Goal: Task Accomplishment & Management: Complete application form

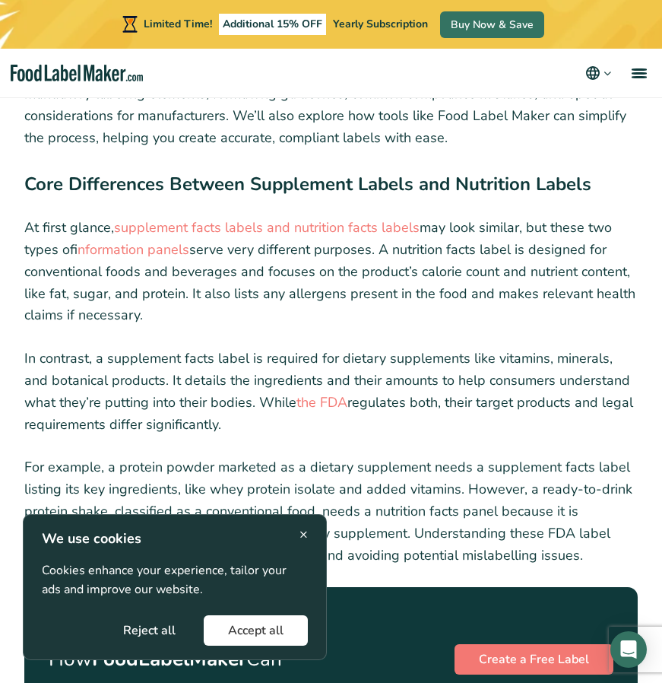
scroll to position [1738, 0]
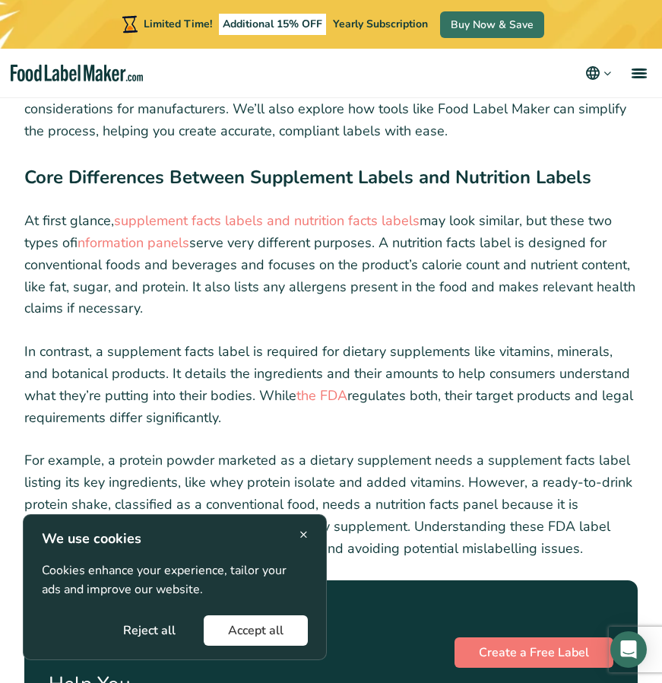
click at [303, 537] on span "×" at bounding box center [303, 534] width 8 height 21
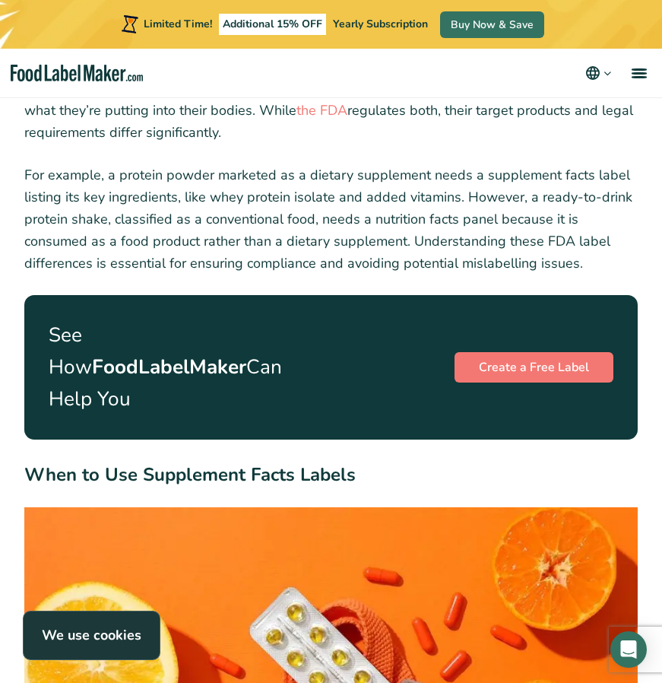
scroll to position [2023, 0]
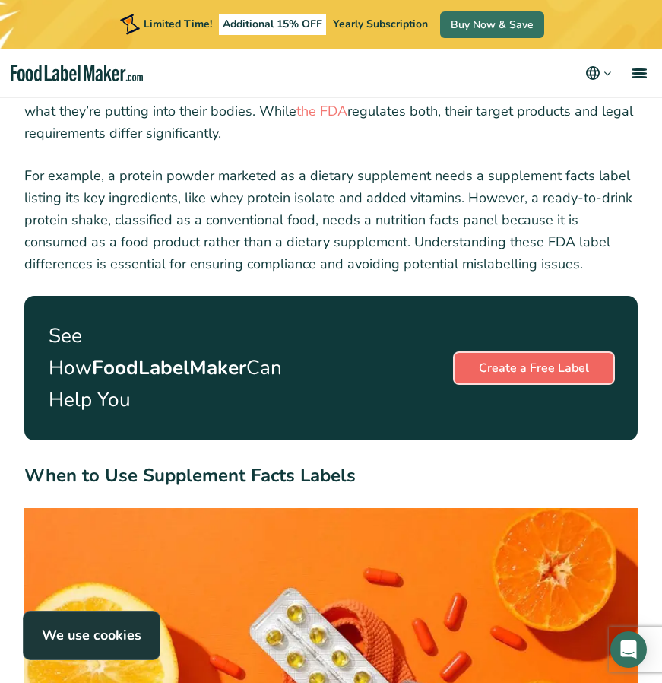
click at [493, 362] on link "Create a Free Label" at bounding box center [534, 368] width 159 height 30
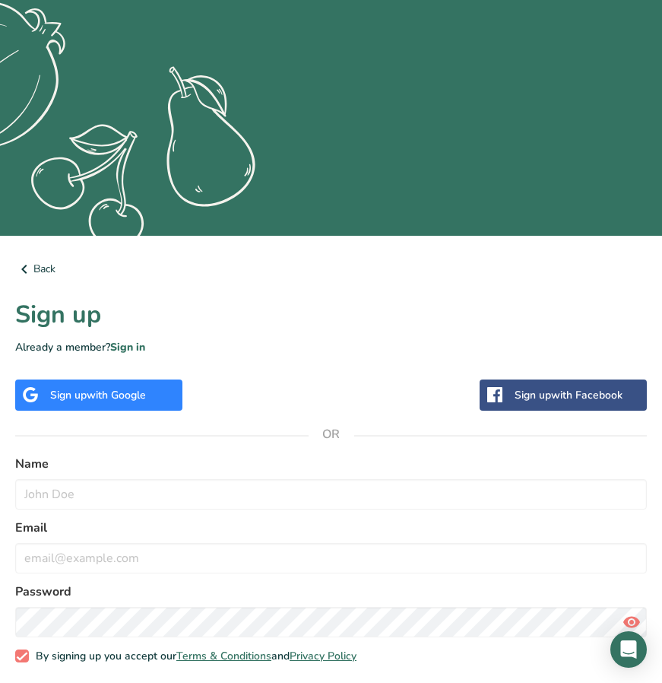
scroll to position [325, 0]
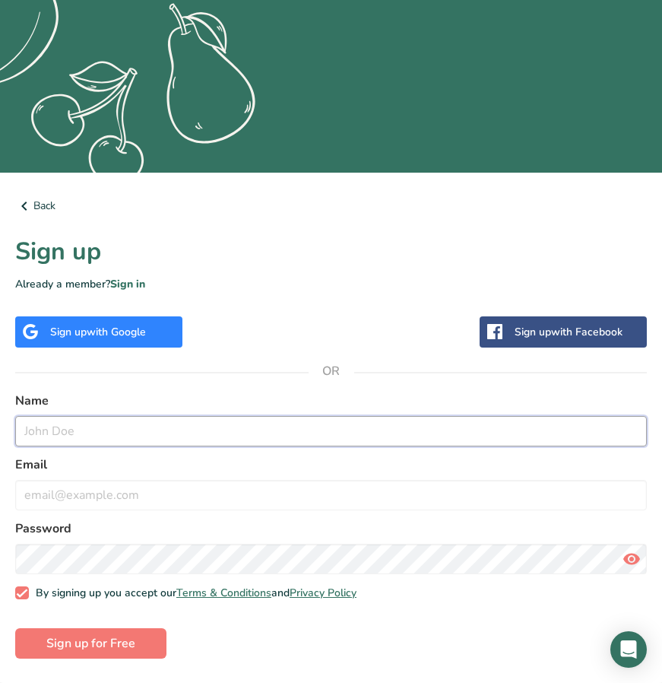
click at [284, 427] on input "text" at bounding box center [331, 431] width 632 height 30
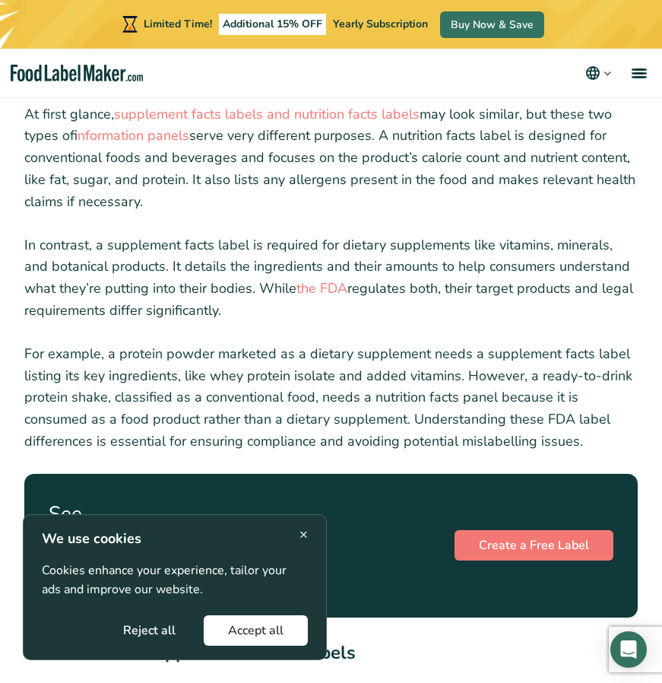
scroll to position [1845, 0]
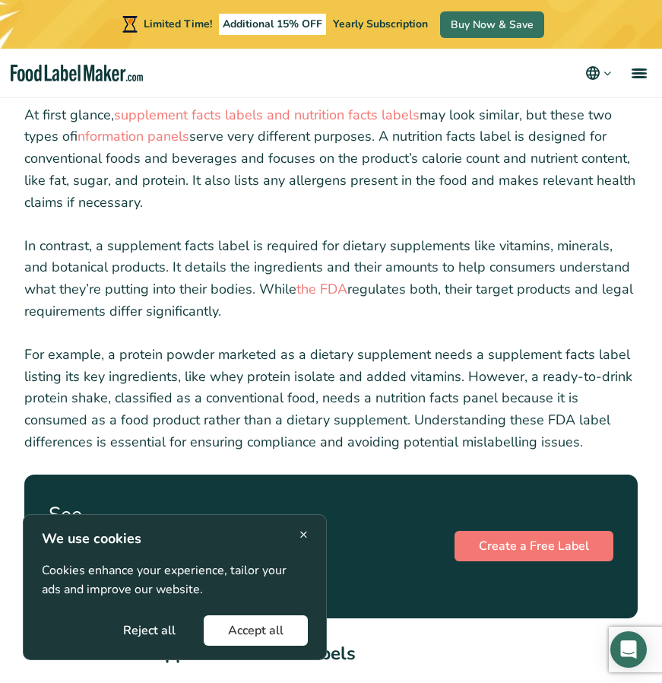
click at [296, 530] on div "× We use cookies Cookies enhance your experience, tailor your ads and improve o…" at bounding box center [175, 586] width 266 height 117
click at [301, 530] on span "×" at bounding box center [303, 534] width 8 height 21
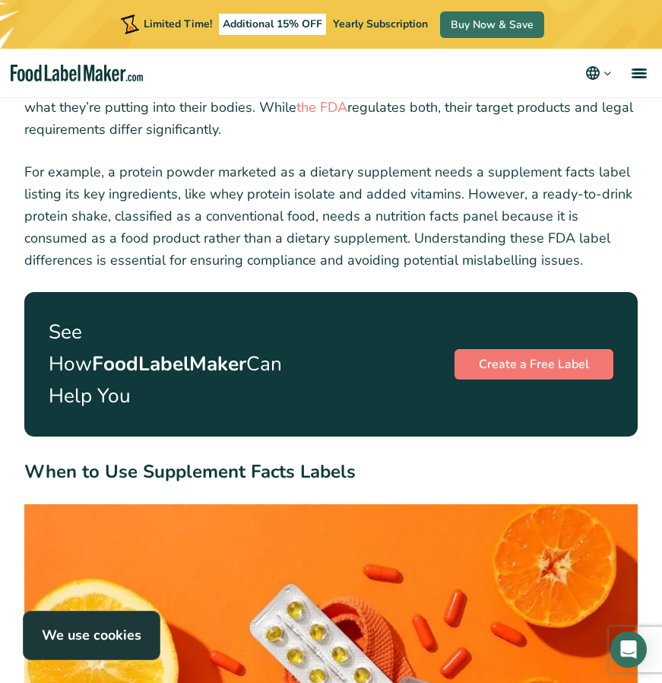
scroll to position [2027, 0]
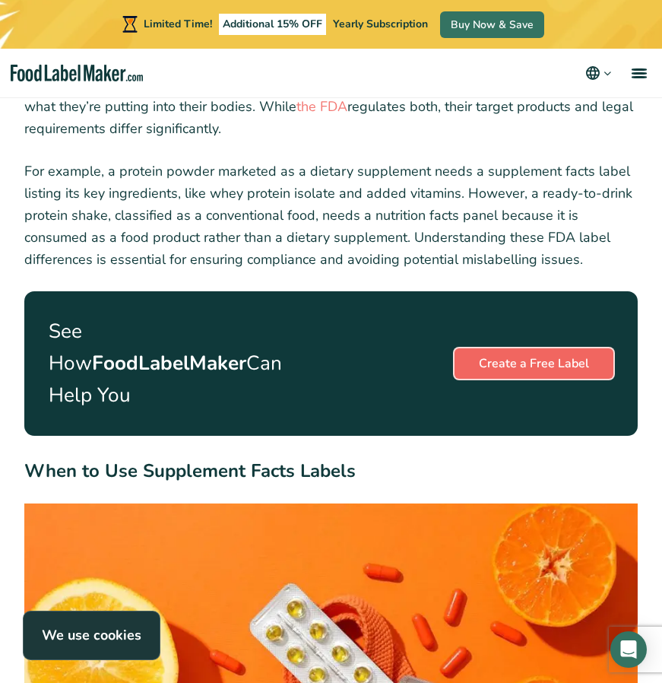
click at [530, 364] on link "Create a Free Label" at bounding box center [534, 363] width 159 height 30
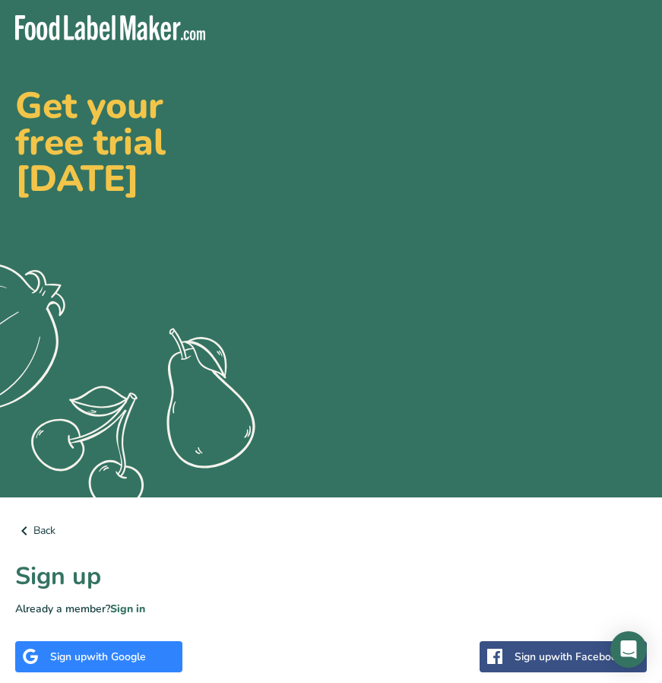
scroll to position [325, 0]
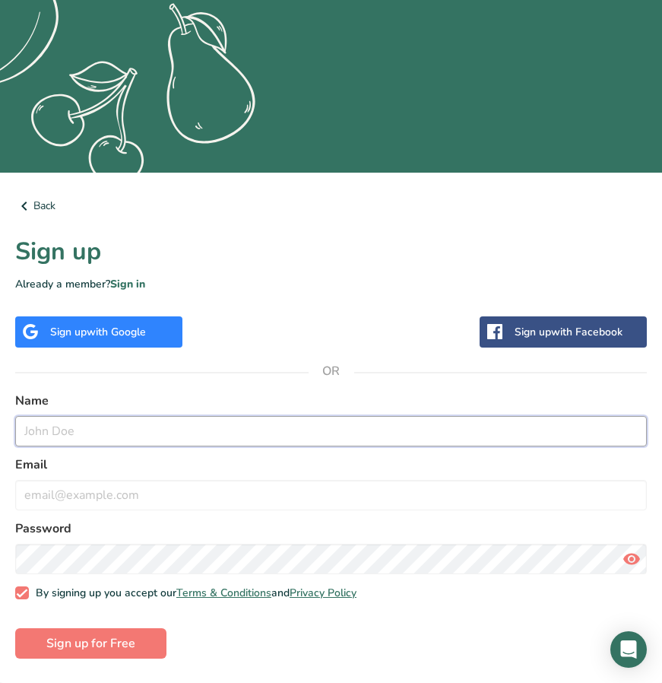
click at [78, 436] on input "text" at bounding box center [331, 431] width 632 height 30
type input "Jasper"
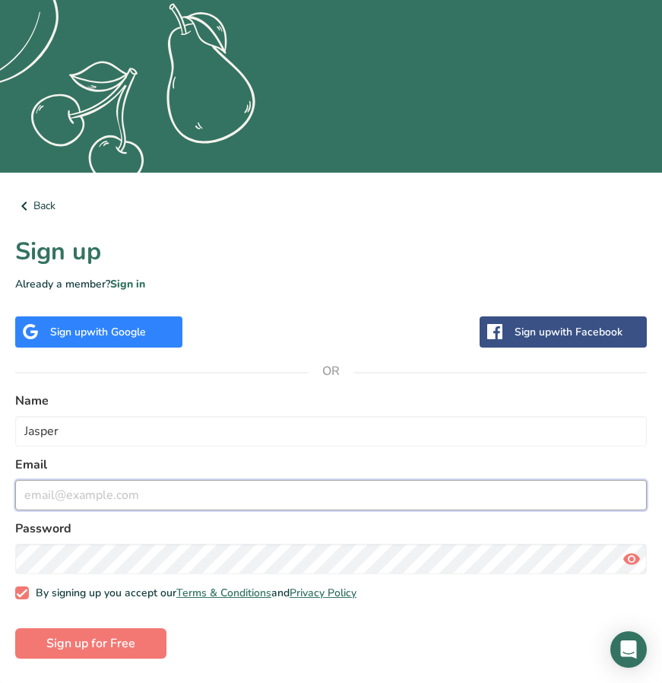
drag, startPoint x: 36, startPoint y: 502, endPoint x: 299, endPoint y: 496, distance: 262.3
click at [299, 496] on input "email" at bounding box center [331, 495] width 632 height 30
type input "jasper.jones@absportsnutrition.com"
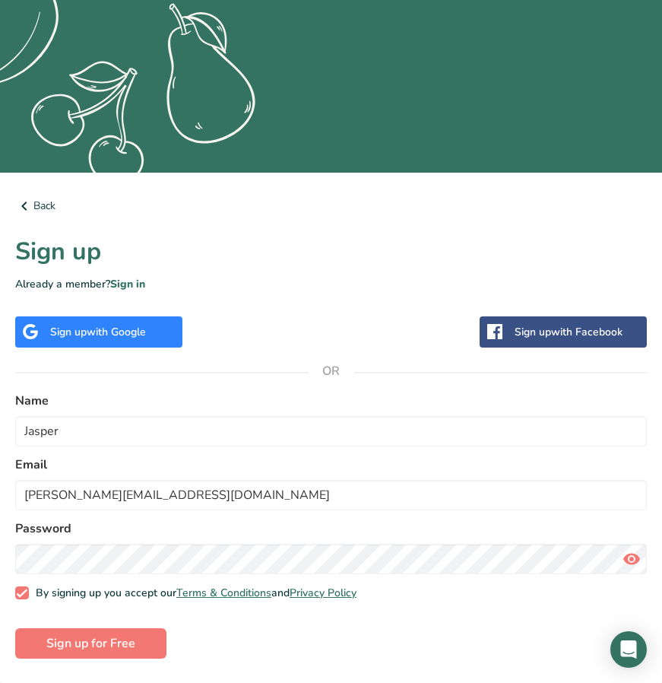
click at [635, 561] on icon at bounding box center [632, 558] width 18 height 27
click at [151, 645] on button "Sign up for Free" at bounding box center [90, 643] width 151 height 30
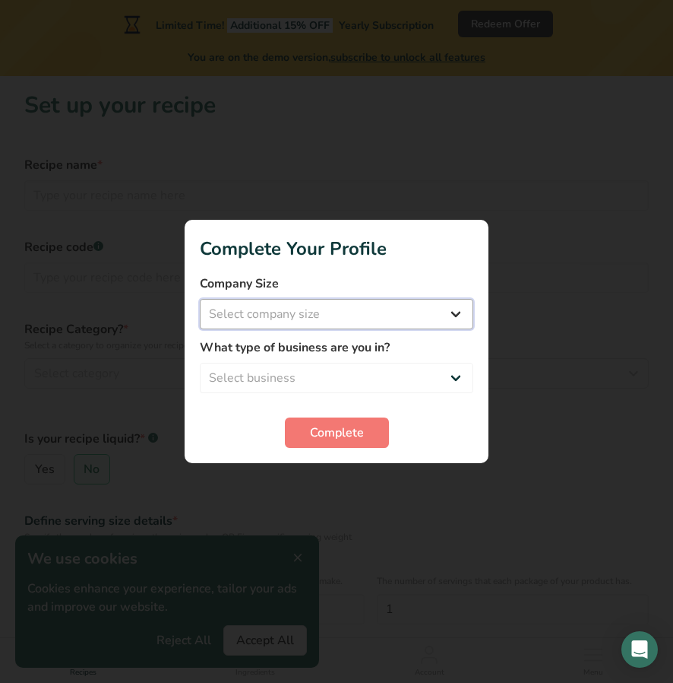
click at [391, 318] on select "Select company size Fewer than 10 Employees 10 to 50 Employees 51 to 500 Employ…" at bounding box center [337, 314] width 274 height 30
select select "3"
click at [200, 299] on select "Select company size Fewer than 10 Employees 10 to 50 Employees 51 to 500 Employ…" at bounding box center [337, 314] width 274 height 30
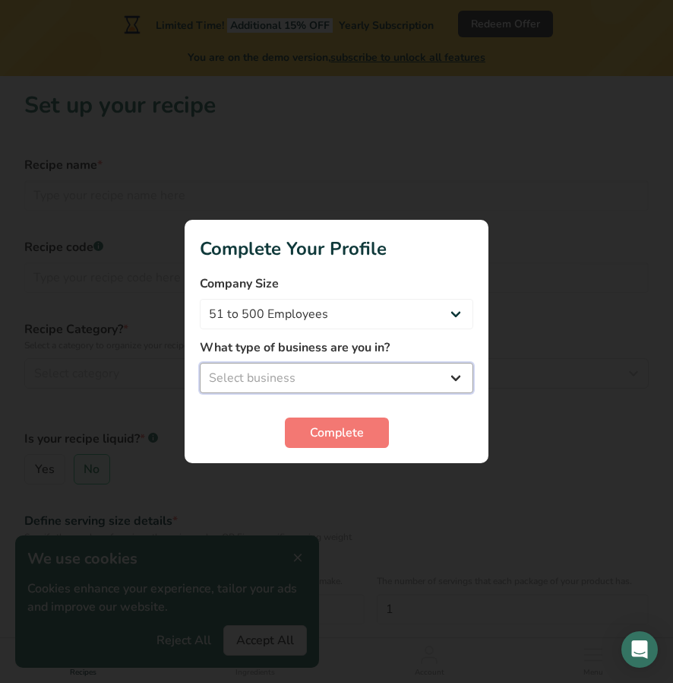
click at [334, 379] on select "Select business Packaged Food Manufacturer Restaurant & Cafe Bakery Meal Plans …" at bounding box center [337, 378] width 274 height 30
select select "1"
click at [200, 363] on select "Select business Packaged Food Manufacturer Restaurant & Cafe Bakery Meal Plans …" at bounding box center [337, 378] width 274 height 30
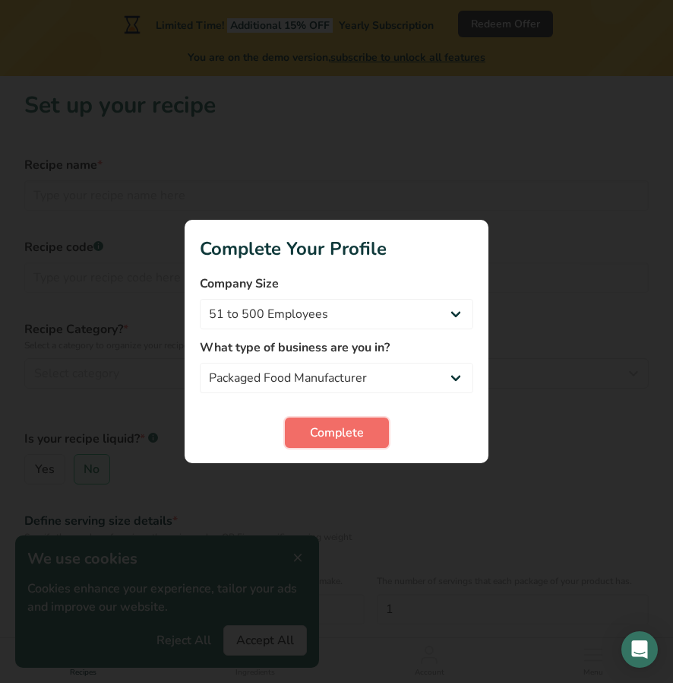
click at [318, 432] on span "Complete" at bounding box center [337, 432] width 54 height 18
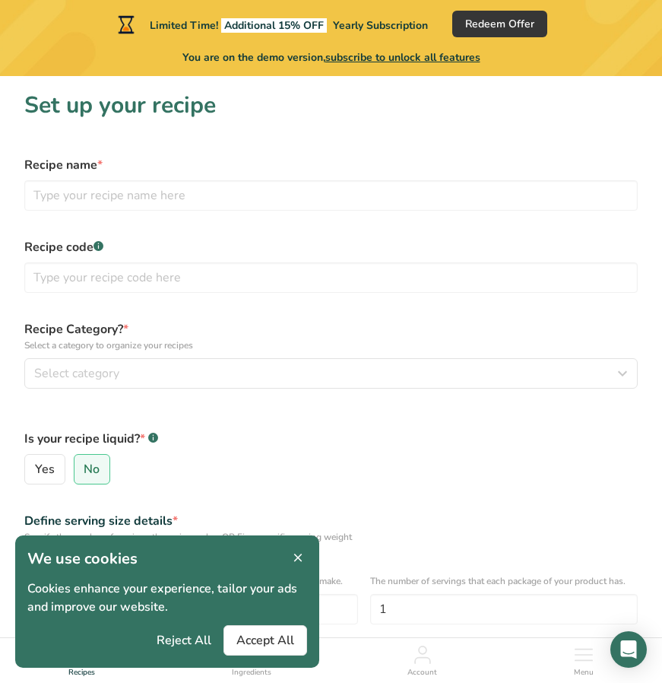
click at [299, 562] on icon at bounding box center [298, 557] width 14 height 21
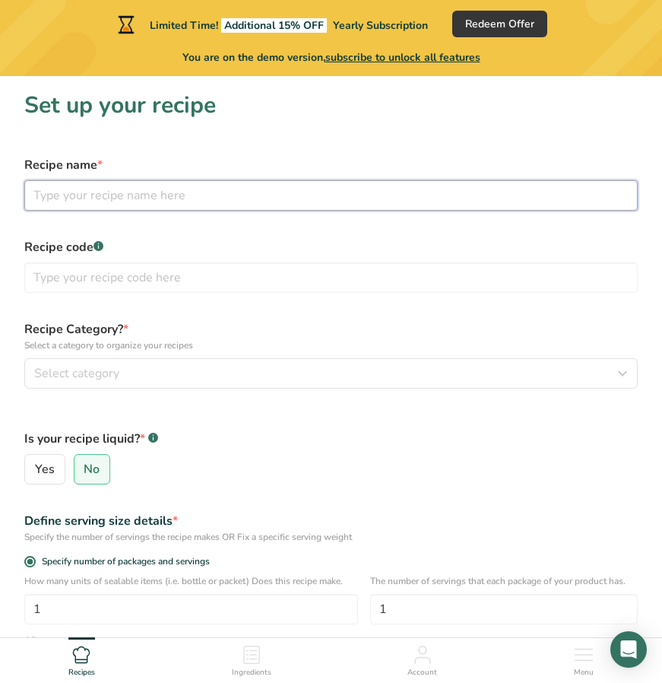
click at [182, 204] on input "text" at bounding box center [330, 195] width 613 height 30
click at [198, 188] on input "text" at bounding box center [330, 195] width 613 height 30
type input "Orange Energy Gel"
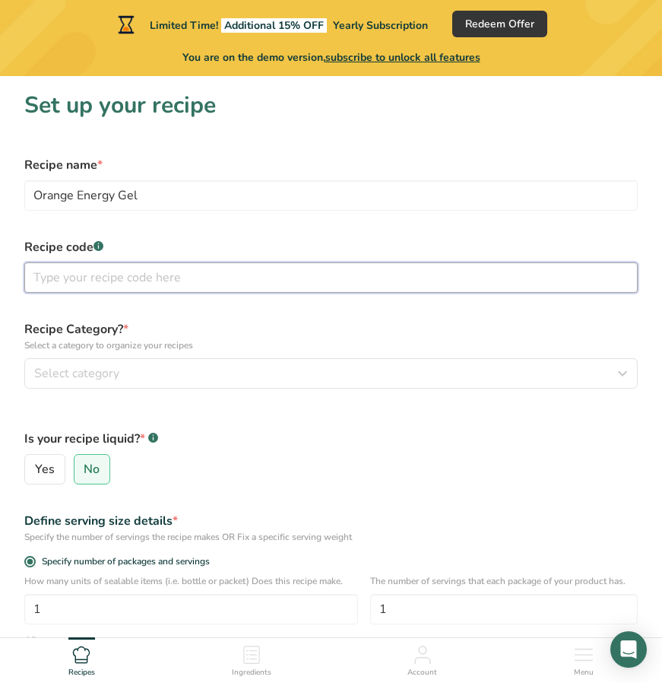
click at [131, 273] on input "text" at bounding box center [330, 277] width 613 height 30
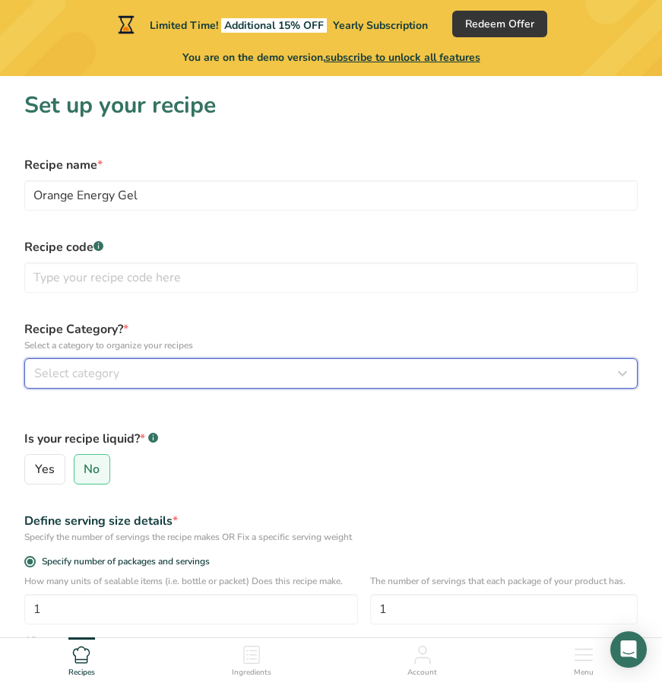
click at [89, 375] on span "Select category" at bounding box center [76, 373] width 85 height 18
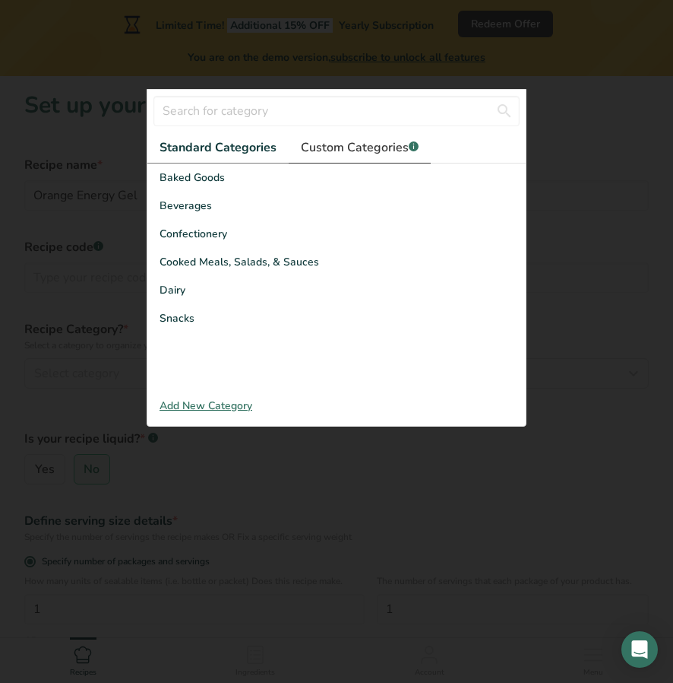
click at [347, 140] on span "Custom Categories .a-a{fill:#347362;}.b-a{fill:#fff;}" at bounding box center [360, 147] width 118 height 18
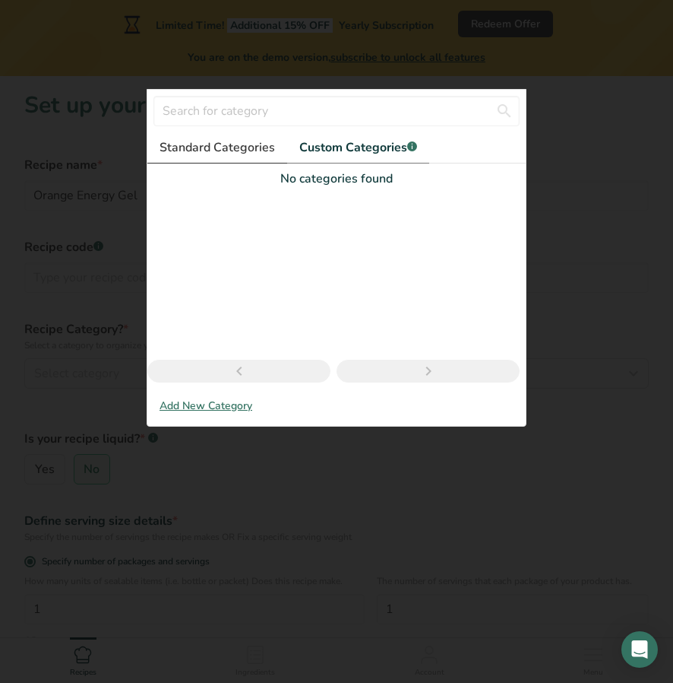
click at [239, 145] on span "Standard Categories" at bounding box center [218, 147] width 116 height 18
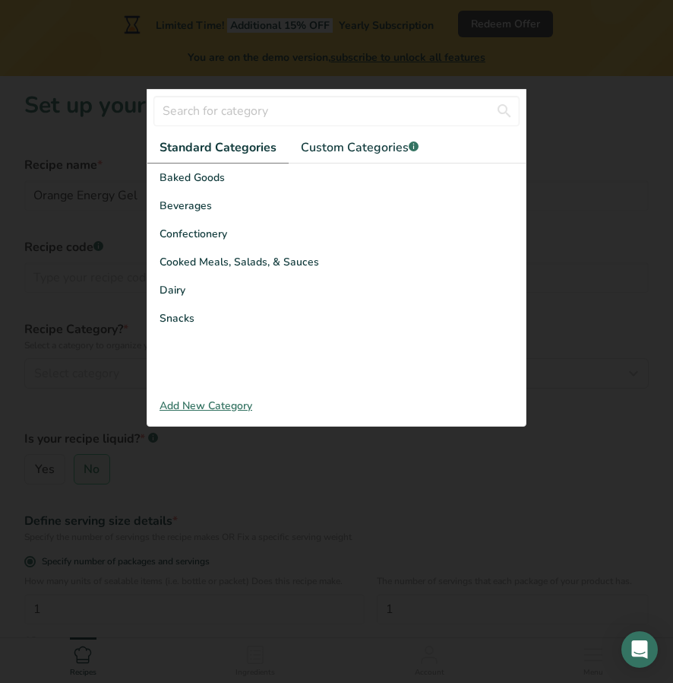
click at [222, 404] on div "Add New Category" at bounding box center [336, 406] width 379 height 16
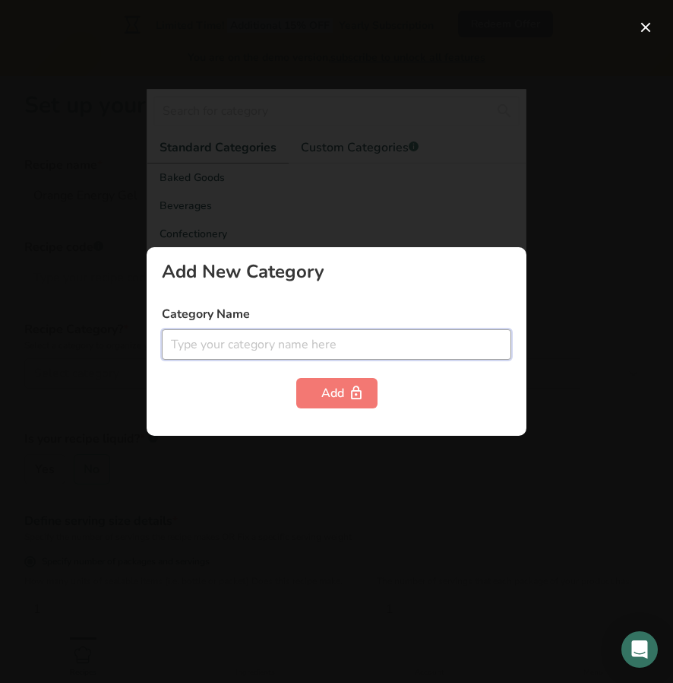
click at [248, 351] on input "text" at bounding box center [337, 344] width 350 height 30
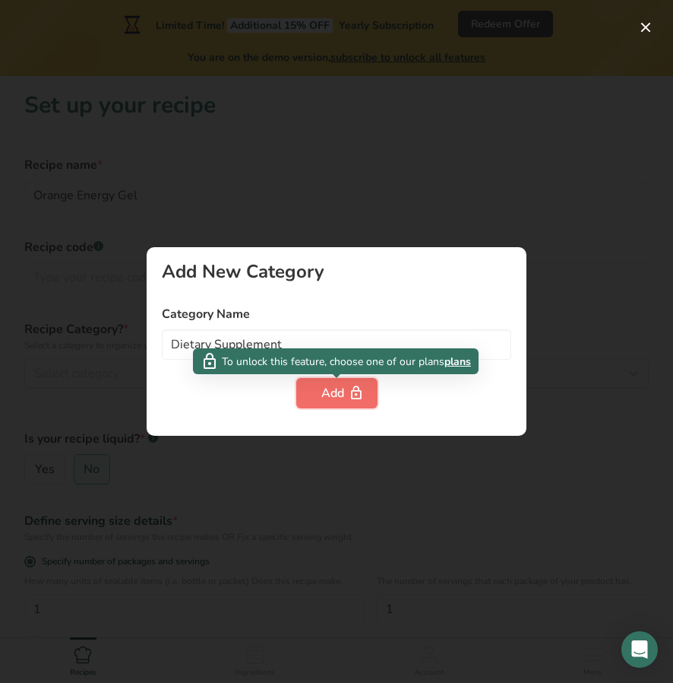
click at [343, 395] on div "Add" at bounding box center [337, 393] width 31 height 18
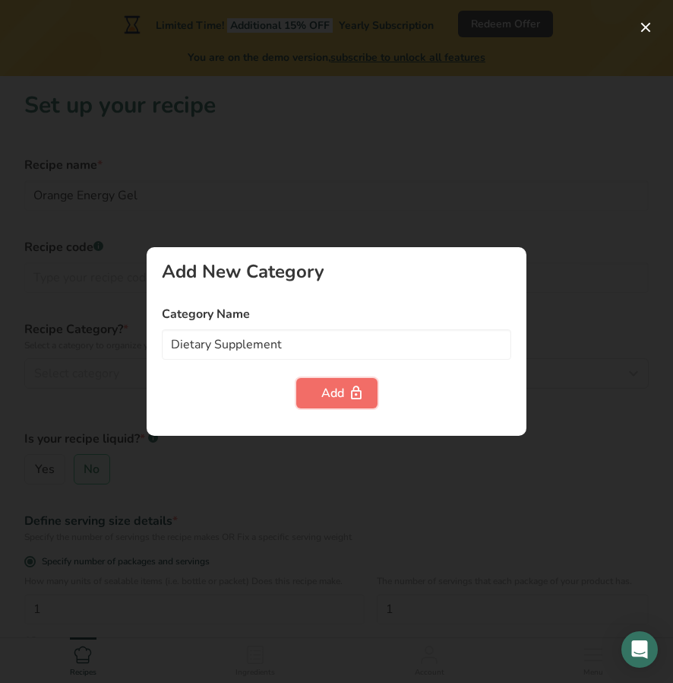
click at [322, 385] on div "Add" at bounding box center [337, 393] width 31 height 18
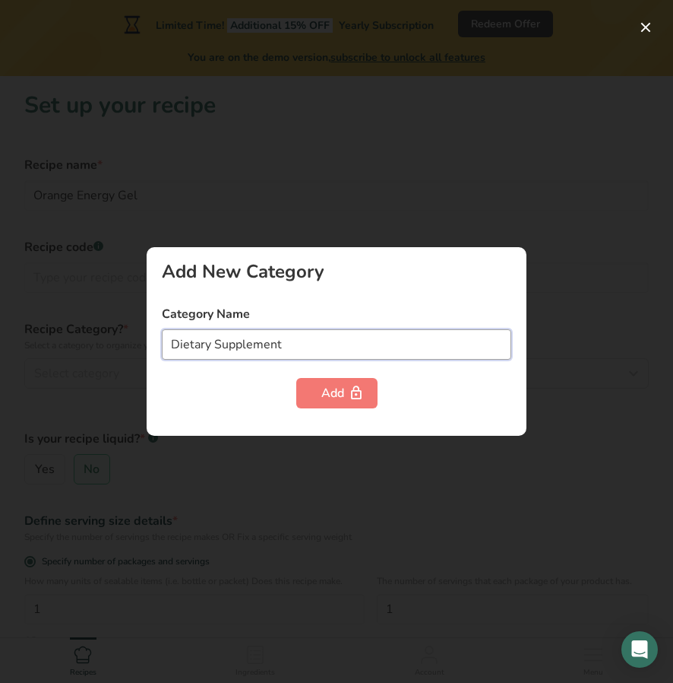
click at [303, 338] on input "Dietary Supplement" at bounding box center [337, 344] width 350 height 30
type input "D"
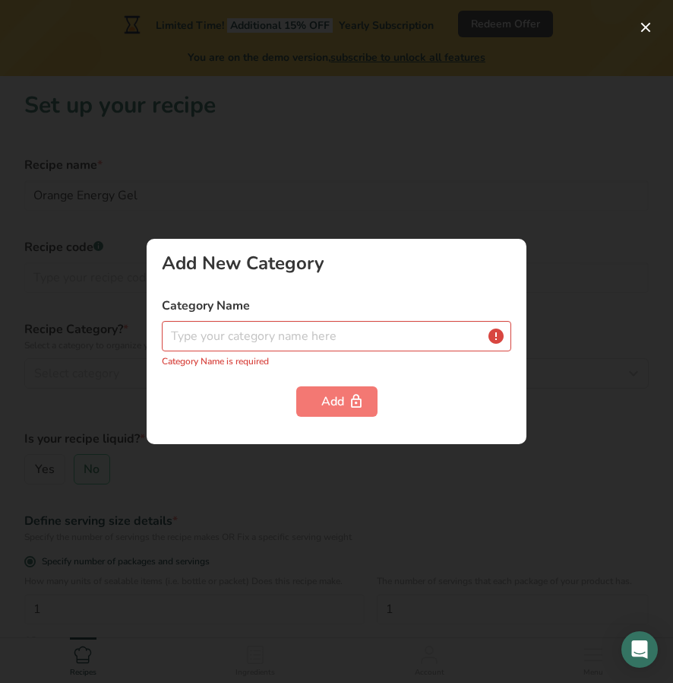
click at [274, 213] on div at bounding box center [336, 341] width 673 height 683
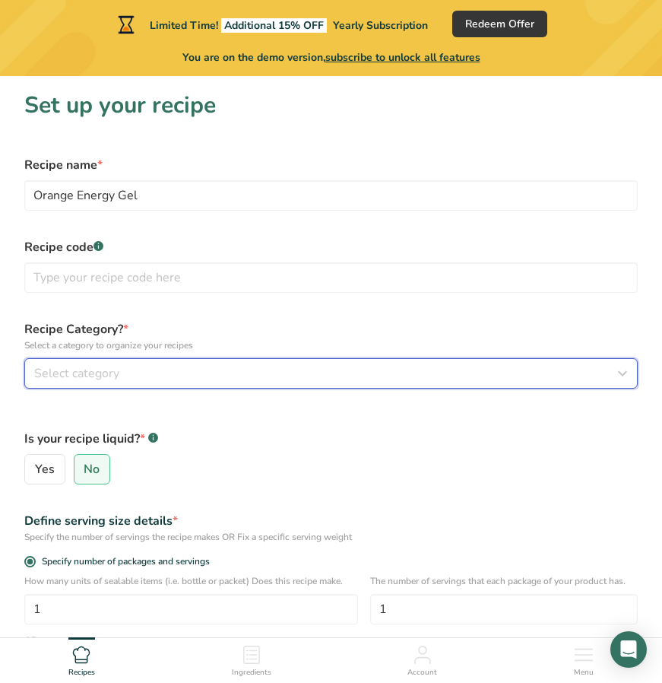
click at [217, 373] on div "Select category" at bounding box center [326, 373] width 585 height 18
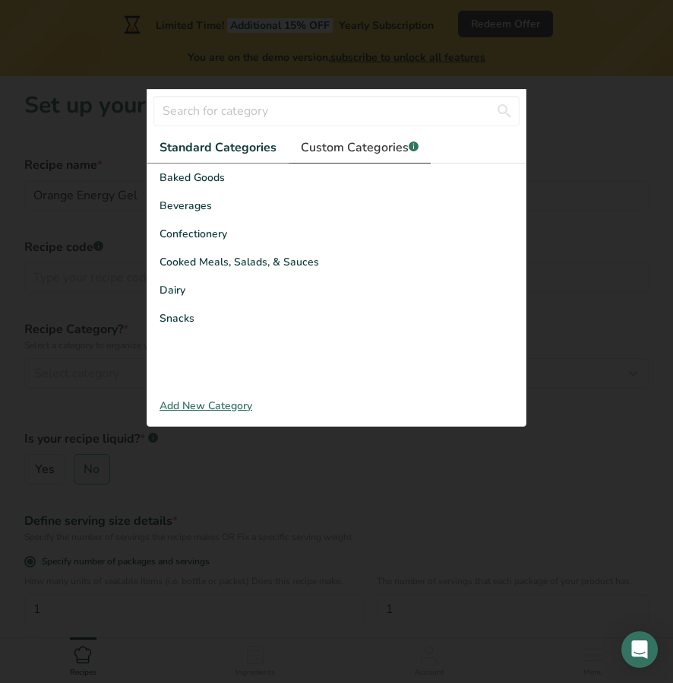
click at [344, 145] on span "Custom Categories .a-a{fill:#347362;}.b-a{fill:#fff;}" at bounding box center [360, 147] width 118 height 18
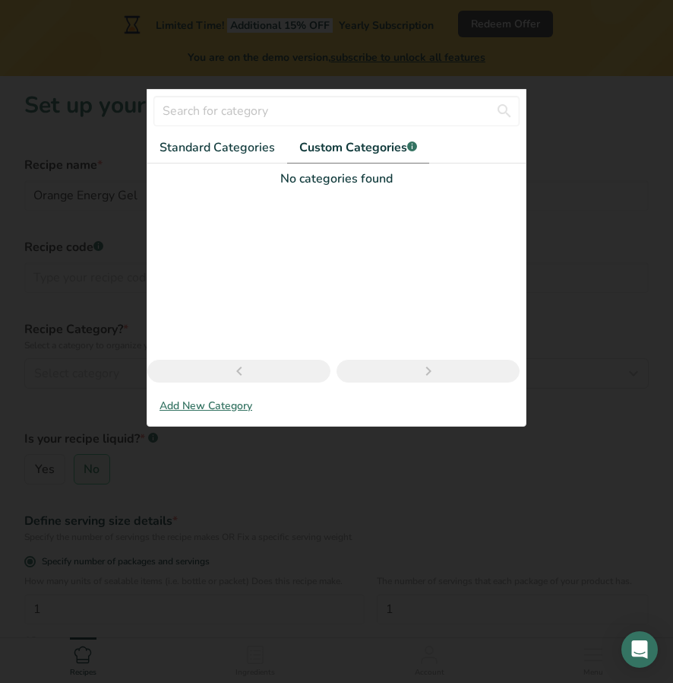
click at [397, 369] on link "Next page" at bounding box center [428, 371] width 183 height 23
click at [286, 378] on link "Previous page" at bounding box center [238, 371] width 183 height 23
click at [206, 143] on span "Standard Categories" at bounding box center [218, 147] width 116 height 18
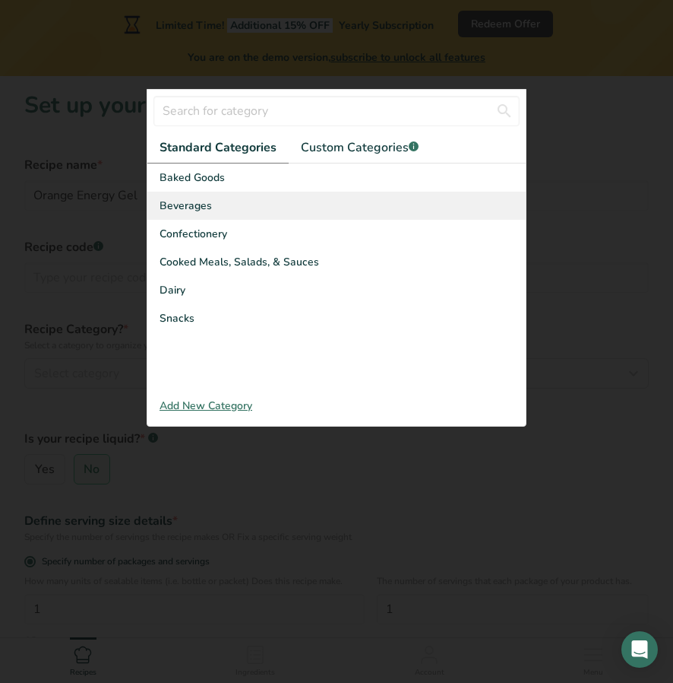
click at [189, 206] on span "Beverages" at bounding box center [186, 206] width 52 height 16
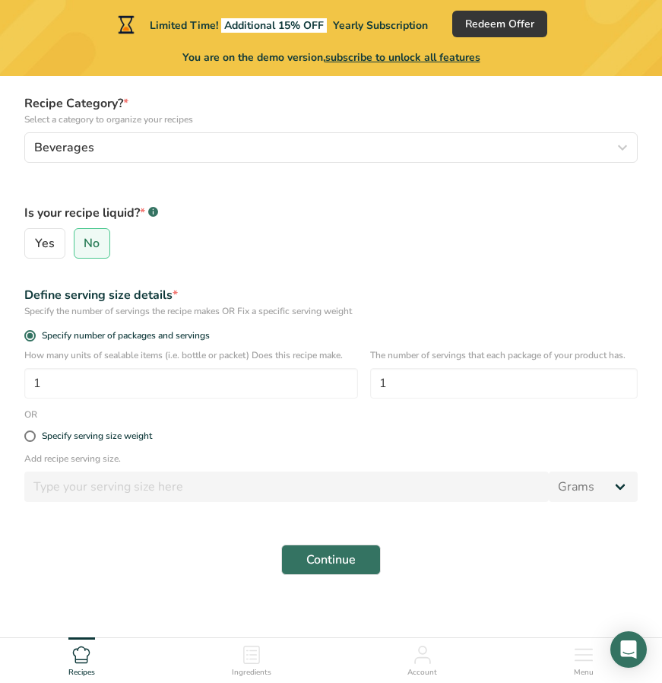
scroll to position [255, 0]
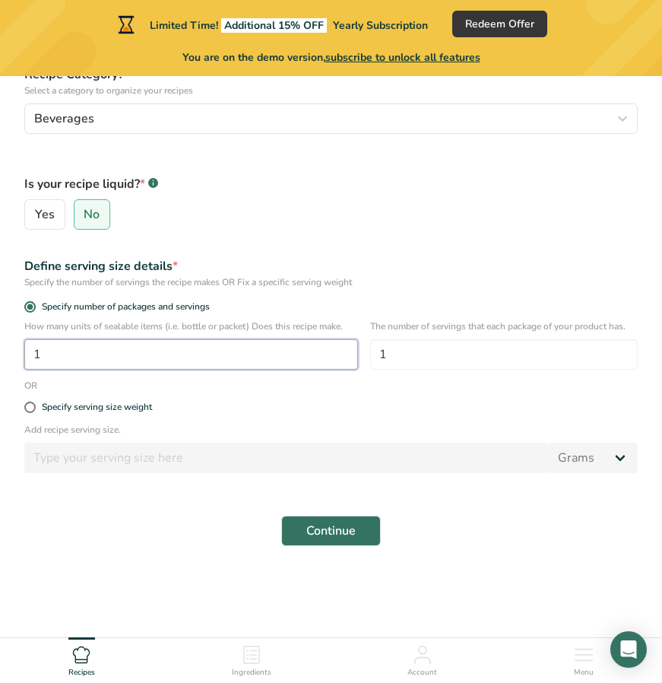
click at [271, 363] on input "1" at bounding box center [191, 354] width 334 height 30
click at [27, 405] on span at bounding box center [29, 406] width 11 height 11
click at [27, 405] on input "Specify serving size weight" at bounding box center [29, 407] width 10 height 10
radio input "true"
radio input "false"
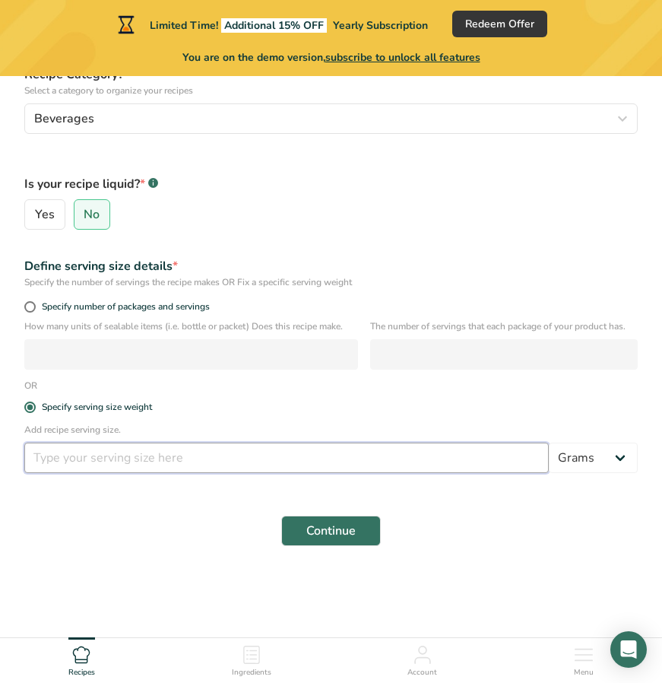
click at [78, 446] on input "number" at bounding box center [286, 457] width 524 height 30
type input "40"
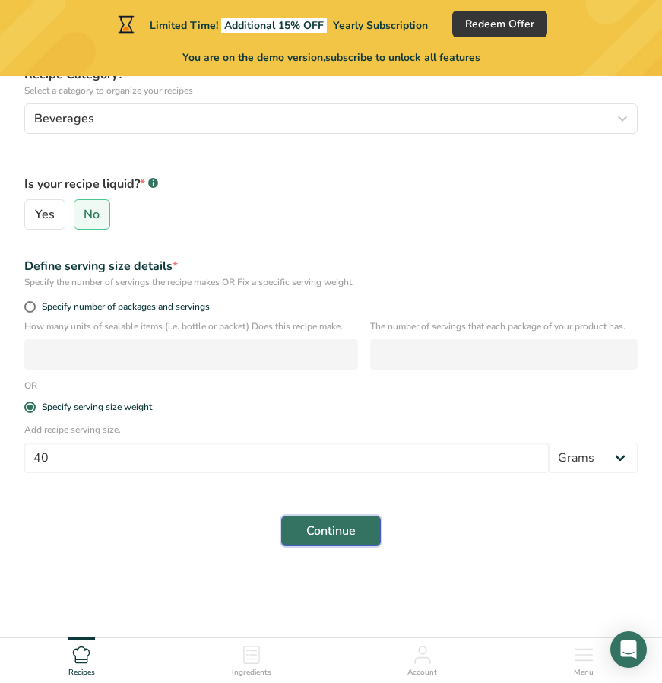
click at [305, 532] on button "Continue" at bounding box center [331, 530] width 100 height 30
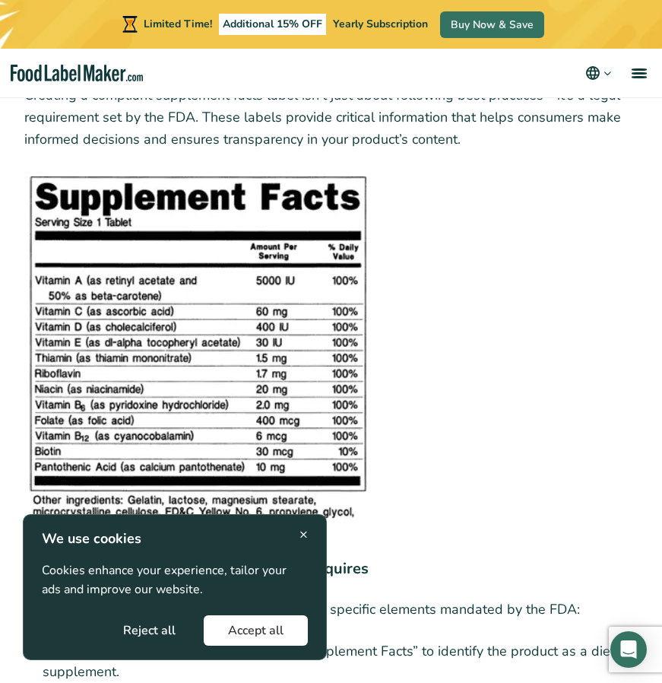
scroll to position [3421, 0]
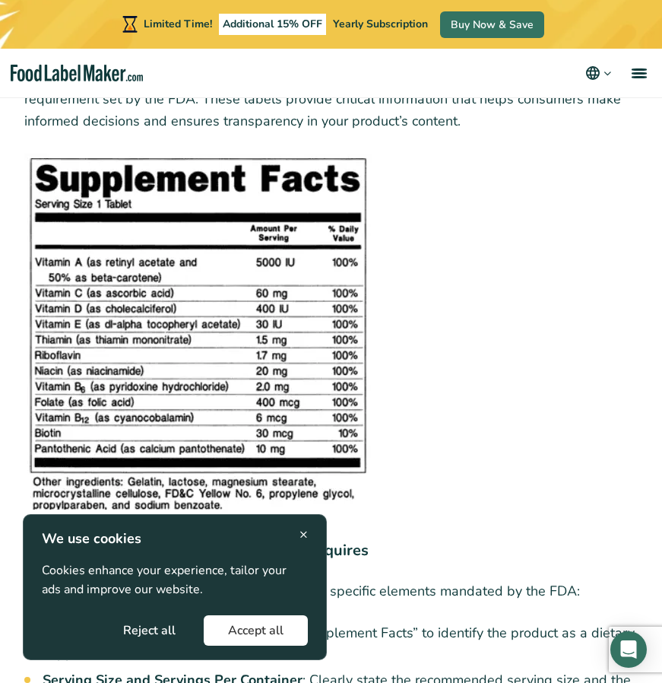
click at [303, 533] on span "×" at bounding box center [303, 534] width 8 height 21
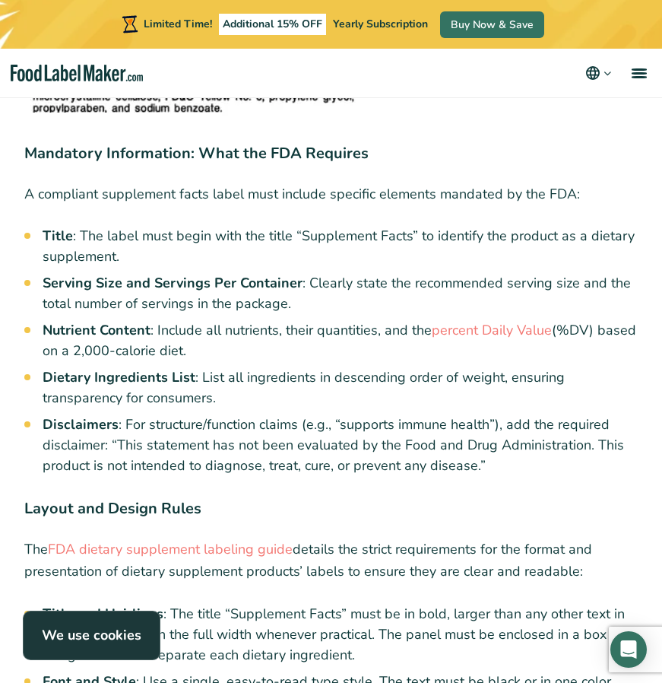
scroll to position [3820, 0]
